Goal: Information Seeking & Learning: Learn about a topic

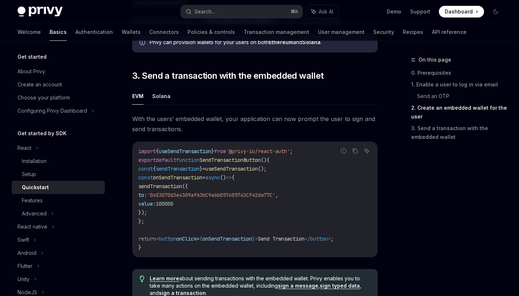
scroll to position [623, 0]
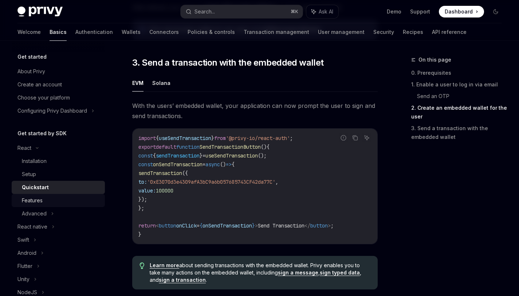
click at [38, 199] on div "Features" at bounding box center [32, 200] width 21 height 9
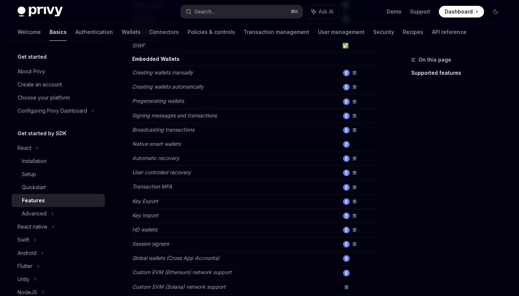
scroll to position [240, 0]
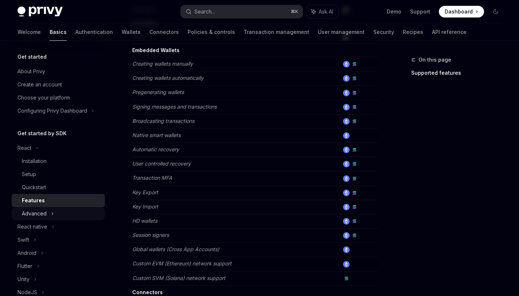
click at [34, 217] on div "Advanced" at bounding box center [34, 213] width 25 height 9
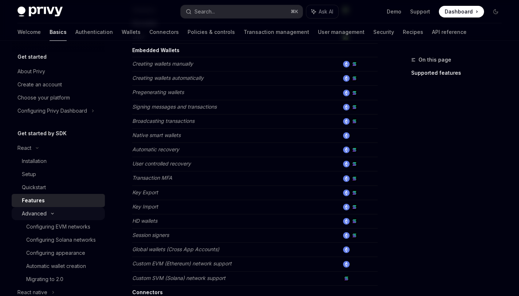
type textarea "*"
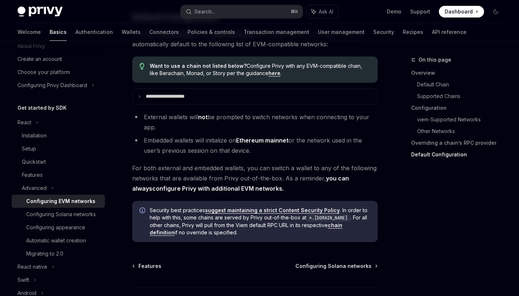
scroll to position [1975, 0]
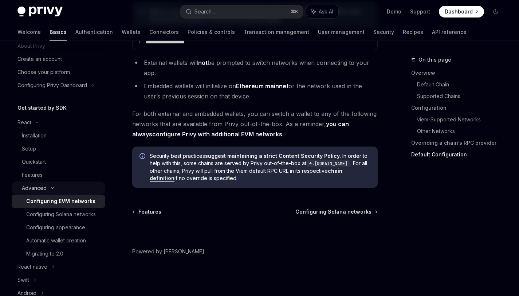
click at [38, 188] on div "Advanced" at bounding box center [34, 188] width 25 height 9
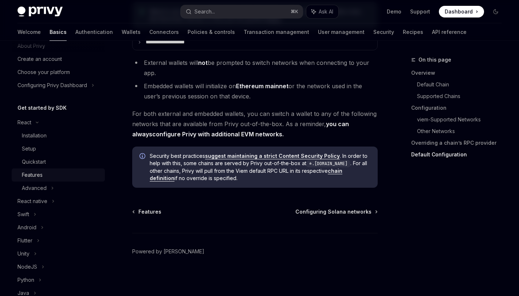
click at [36, 174] on div "Features" at bounding box center [32, 174] width 21 height 9
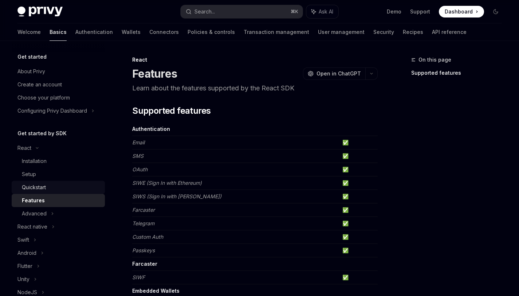
click at [32, 186] on div "Quickstart" at bounding box center [34, 187] width 24 height 9
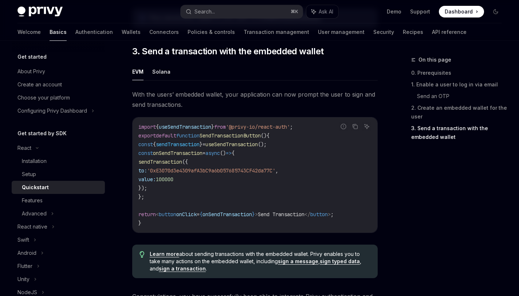
scroll to position [761, 0]
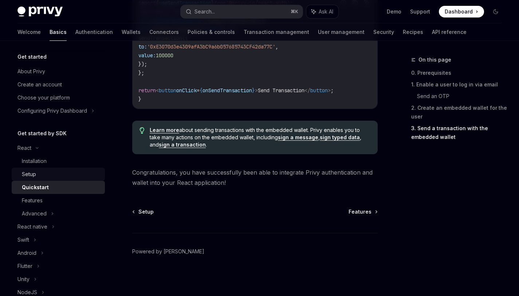
click at [32, 174] on div "Setup" at bounding box center [29, 174] width 14 height 9
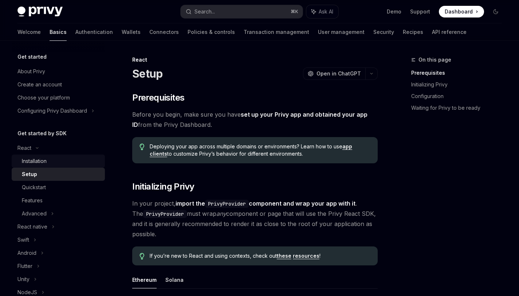
click at [32, 166] on link "Installation" at bounding box center [58, 160] width 93 height 13
type textarea "*"
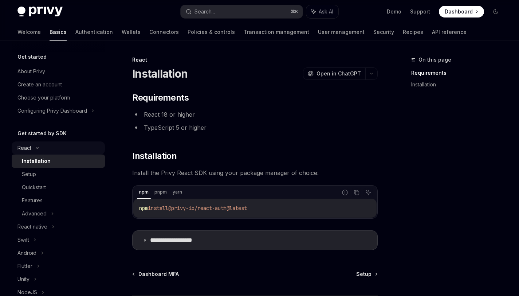
click at [30, 149] on div "React" at bounding box center [24, 147] width 14 height 9
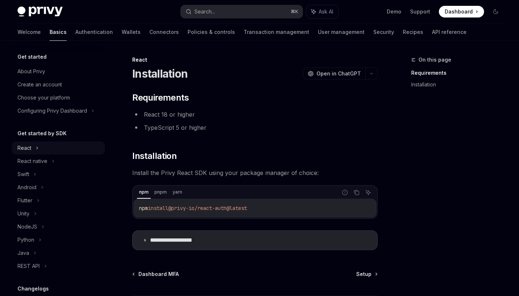
click at [30, 149] on div "React" at bounding box center [24, 147] width 14 height 9
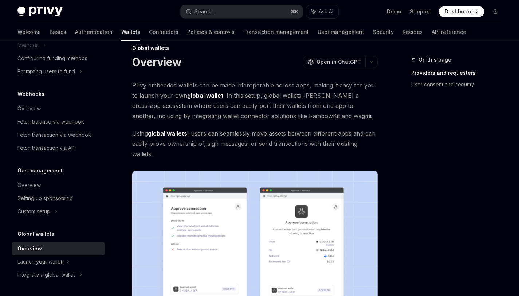
scroll to position [13, 0]
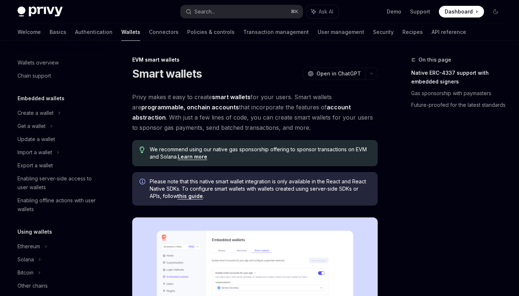
scroll to position [143, 0]
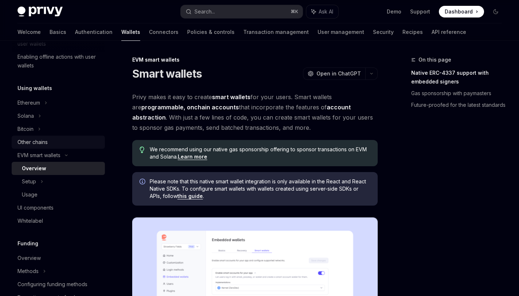
click at [28, 144] on div "Other chains" at bounding box center [32, 142] width 30 height 9
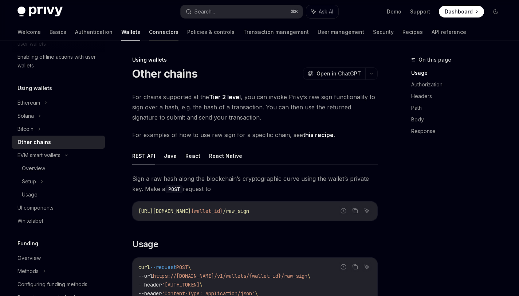
click at [149, 32] on link "Connectors" at bounding box center [163, 31] width 29 height 17
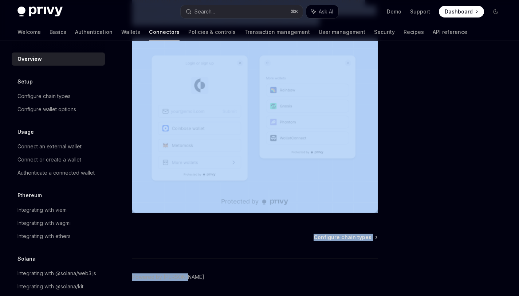
scroll to position [159, 0]
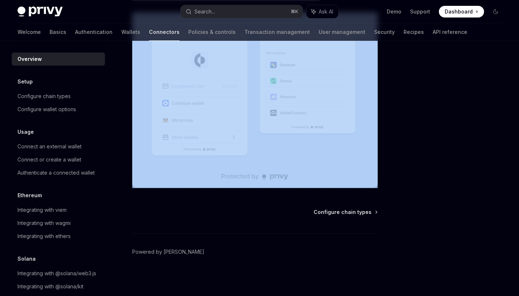
drag, startPoint x: 130, startPoint y: 59, endPoint x: 156, endPoint y: 208, distance: 151.3
click at [156, 208] on div "Overview OpenAI Open in ChatGPT OpenAI Open in ChatGPT Privy can be integrated …" at bounding box center [186, 96] width 385 height 399
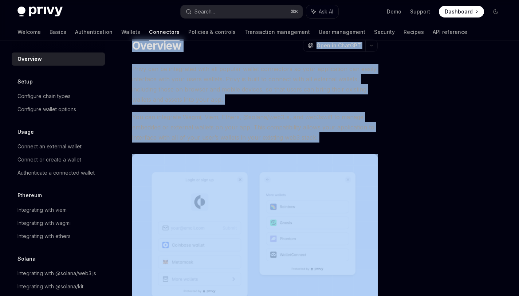
scroll to position [0, 0]
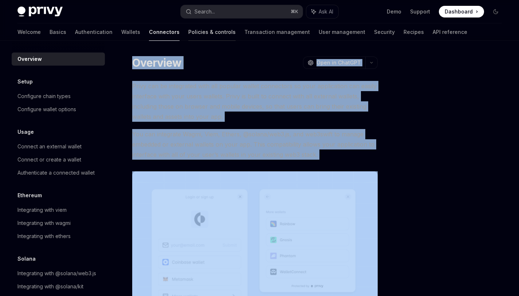
click at [188, 31] on link "Policies & controls" at bounding box center [211, 31] width 47 height 17
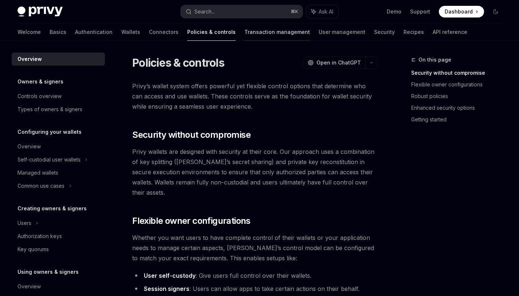
click at [244, 34] on link "Transaction management" at bounding box center [277, 31] width 66 height 17
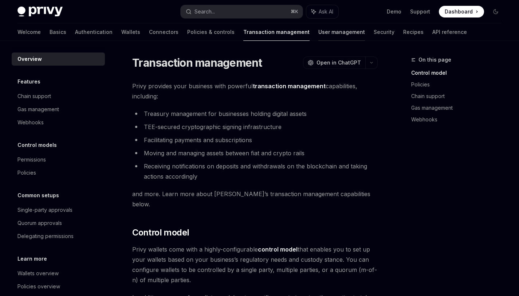
click at [318, 32] on link "User management" at bounding box center [341, 31] width 47 height 17
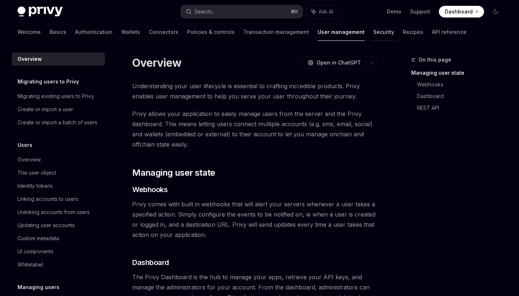
click at [373, 32] on link "Security" at bounding box center [383, 31] width 21 height 17
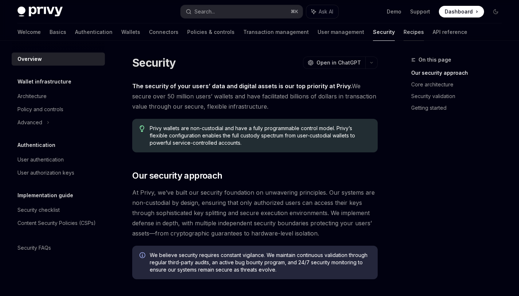
click at [403, 29] on link "Recipes" at bounding box center [413, 31] width 20 height 17
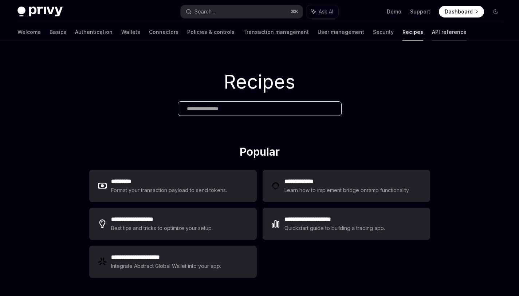
click at [432, 29] on link "API reference" at bounding box center [449, 31] width 35 height 17
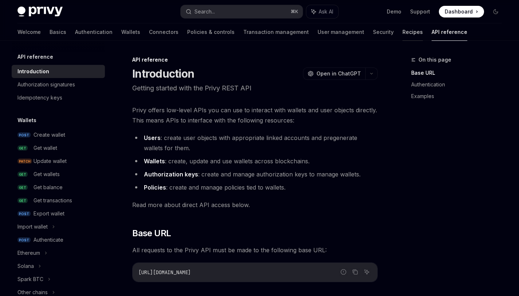
click at [402, 34] on link "Recipes" at bounding box center [412, 31] width 20 height 17
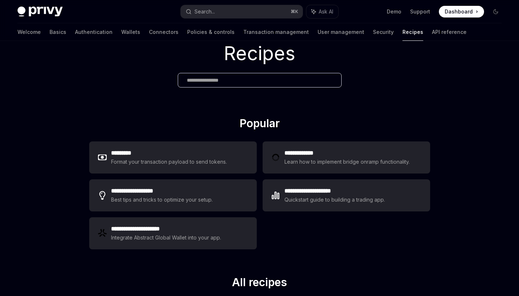
scroll to position [33, 0]
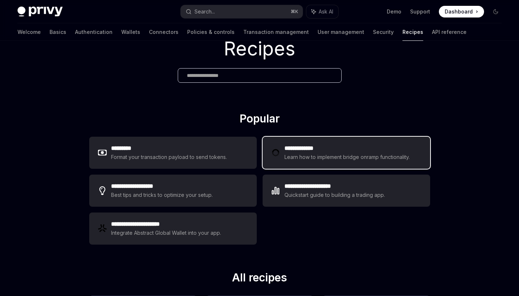
click at [304, 154] on div "Learn how to implement bridge onramp functionality." at bounding box center [347, 157] width 127 height 9
type textarea "*"
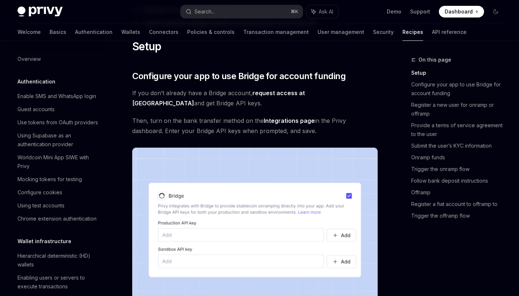
scroll to position [195, 0]
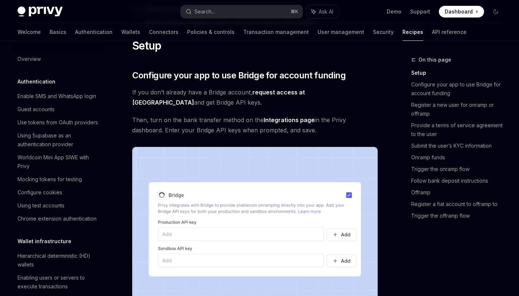
click at [265, 91] on link "request access at Bridge" at bounding box center [218, 97] width 173 height 18
